Goal: Information Seeking & Learning: Learn about a topic

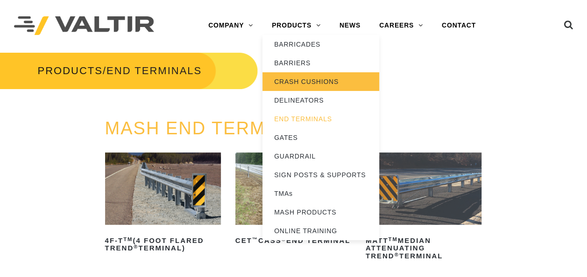
click at [311, 82] on link "CRASH CUSHIONS" at bounding box center [320, 81] width 117 height 19
click at [295, 82] on link "CRASH CUSHIONS" at bounding box center [320, 81] width 117 height 19
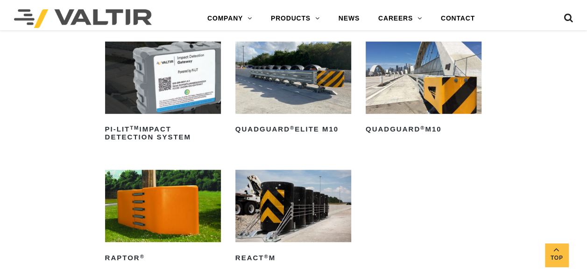
scroll to position [234, 0]
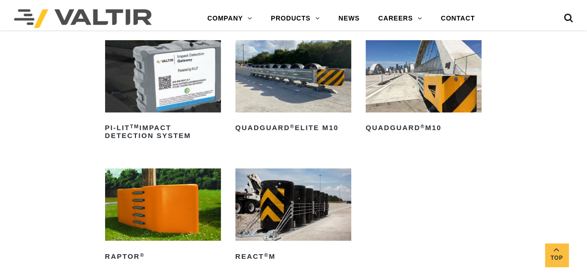
click at [431, 84] on img at bounding box center [424, 76] width 116 height 72
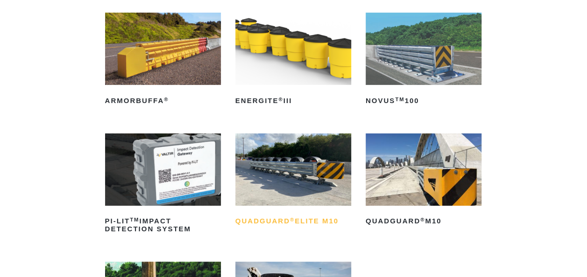
scroll to position [93, 0]
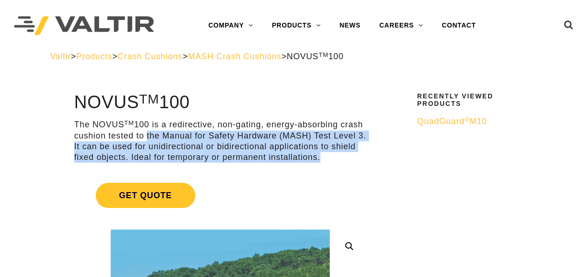
drag, startPoint x: 173, startPoint y: 136, endPoint x: 366, endPoint y: 162, distance: 194.5
click at [366, 162] on p "The NOVUS TM 100 is a redirective, non-gating, energy-absorbing crash cushion t…" at bounding box center [220, 142] width 292 height 44
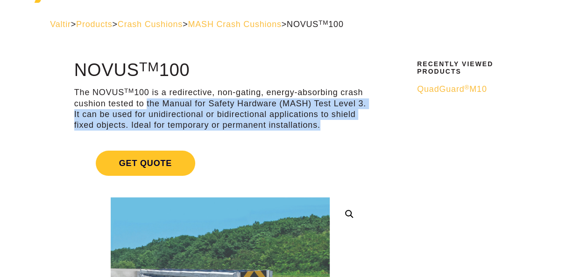
scroll to position [140, 0]
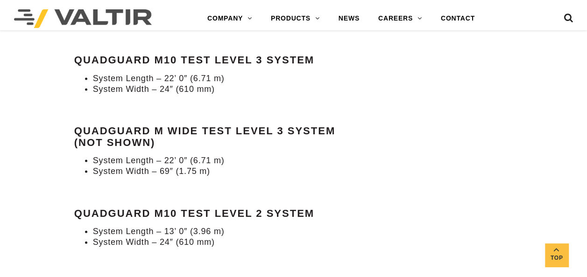
scroll to position [934, 0]
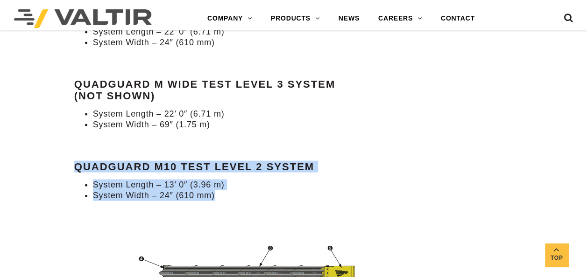
drag, startPoint x: 77, startPoint y: 164, endPoint x: 296, endPoint y: 193, distance: 221.4
click at [296, 193] on div "Specifications QuadGuard M10 Test Level 3 System System Length – 22’ 0″ (6.71 m…" at bounding box center [220, 68] width 292 height 268
copy div "QuadGuard M10 Test Level 2 System System Length – 13’ 0″ (3.96 m) System Width …"
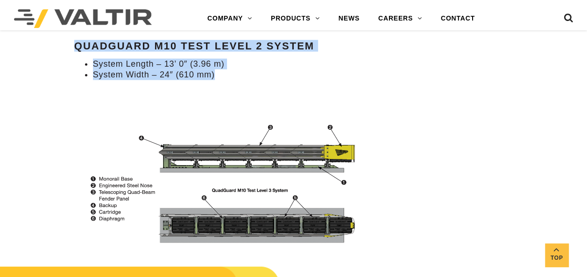
scroll to position [1074, 0]
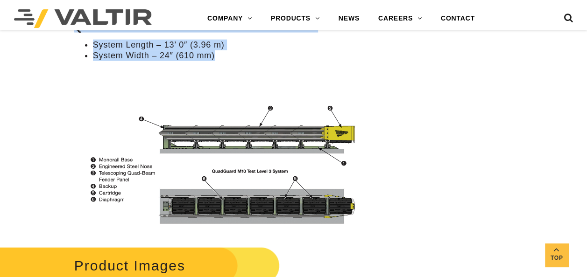
click at [278, 142] on img at bounding box center [220, 163] width 292 height 136
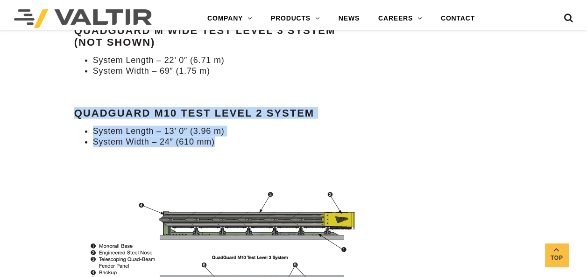
scroll to position [981, 0]
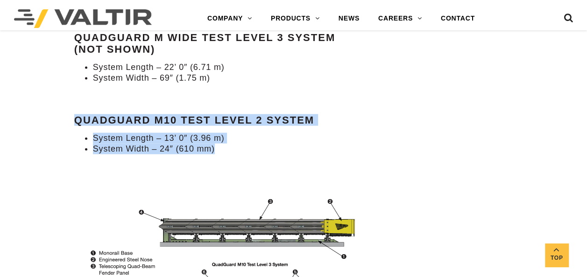
copy div "QuadGuard M10 Test Level 2 System System Length – 13’ 0″ (3.96 m) System Width …"
